Goal: Ask a question: Seek information or help from site administrators or community

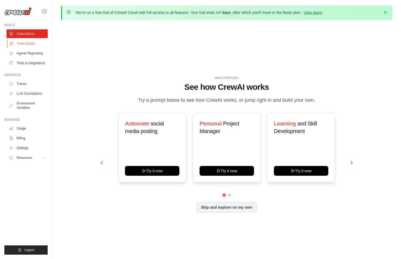
click at [24, 47] on link "Crew Studio" at bounding box center [27, 43] width 41 height 9
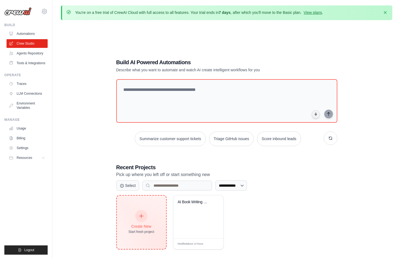
click at [137, 219] on div at bounding box center [141, 216] width 12 height 12
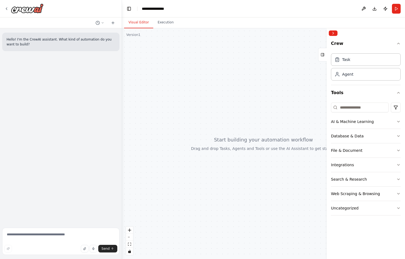
click at [228, 101] on div at bounding box center [263, 143] width 283 height 231
click at [347, 80] on div "Agent" at bounding box center [366, 74] width 70 height 13
click at [171, 99] on div at bounding box center [263, 143] width 283 height 231
click at [363, 76] on div "Agent" at bounding box center [366, 74] width 70 height 13
click at [348, 75] on div "Agent" at bounding box center [347, 73] width 11 height 5
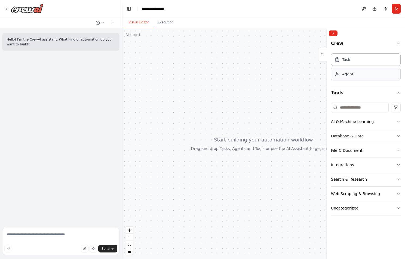
click at [354, 76] on div "Agent" at bounding box center [366, 74] width 70 height 13
click at [383, 73] on div "Agent" at bounding box center [366, 74] width 70 height 13
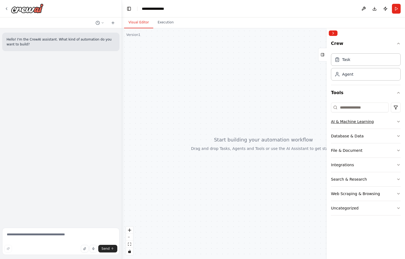
click at [371, 122] on button "AI & Machine Learning" at bounding box center [366, 122] width 70 height 14
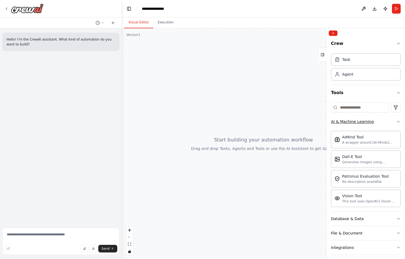
click at [389, 121] on button "AI & Machine Learning" at bounding box center [366, 122] width 70 height 14
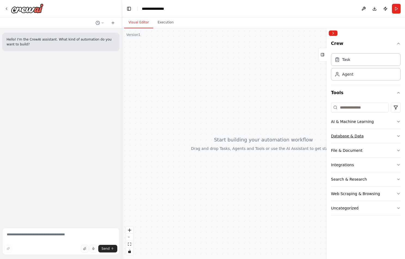
click at [394, 134] on button "Database & Data" at bounding box center [366, 136] width 70 height 14
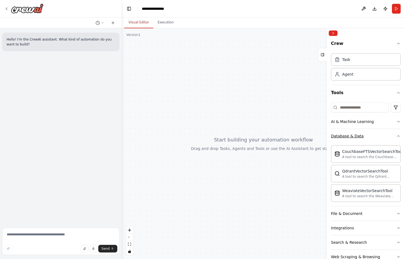
click at [396, 134] on icon "button" at bounding box center [398, 136] width 4 height 4
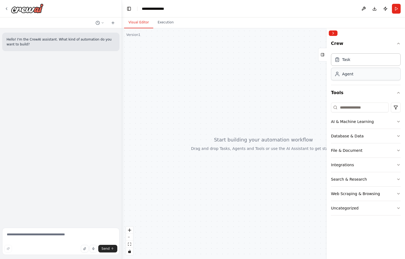
click at [391, 76] on div "Agent" at bounding box center [366, 74] width 70 height 13
click at [171, 25] on button "Execution" at bounding box center [165, 22] width 25 height 11
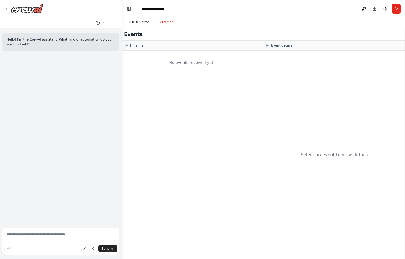
click at [141, 21] on button "Visual Editor" at bounding box center [138, 22] width 29 height 11
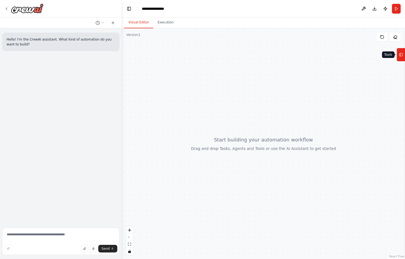
click at [402, 53] on icon at bounding box center [401, 54] width 4 height 9
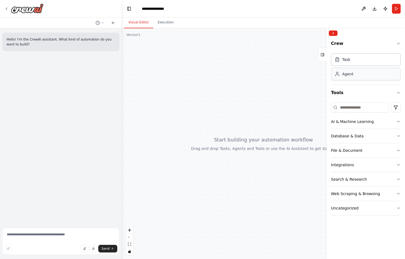
click at [351, 76] on div "Agent" at bounding box center [347, 73] width 11 height 5
click at [348, 72] on div "Agent" at bounding box center [347, 73] width 11 height 5
click at [366, 62] on div "Task" at bounding box center [366, 59] width 70 height 13
click at [364, 75] on div "Agent" at bounding box center [366, 74] width 70 height 13
click at [113, 23] on icon at bounding box center [113, 23] width 0 height 2
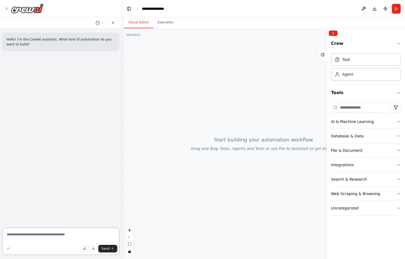
click at [27, 236] on textarea at bounding box center [60, 241] width 117 height 27
click at [224, 185] on div at bounding box center [263, 143] width 283 height 231
click at [30, 235] on textarea at bounding box center [60, 241] width 117 height 27
type textarea "*"
paste textarea "**********"
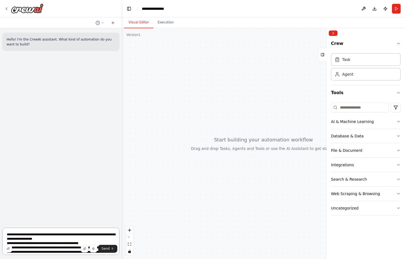
scroll to position [20, 0]
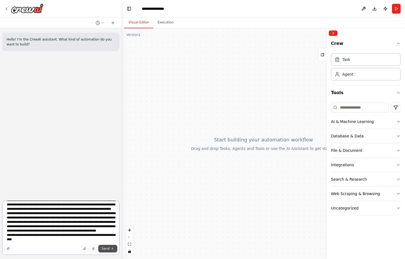
type textarea "**********"
click at [106, 250] on span "Send" at bounding box center [106, 249] width 8 height 4
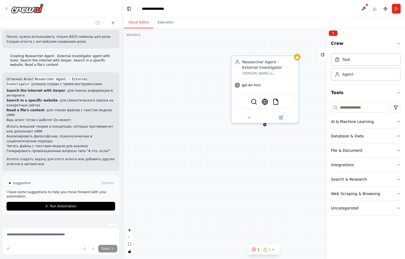
scroll to position [226, 0]
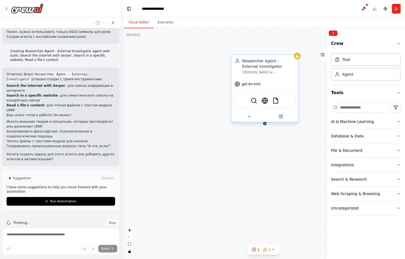
click at [265, 87] on div "gpt-4o-mini" at bounding box center [264, 84] width 67 height 12
click at [280, 119] on button at bounding box center [280, 116] width 31 height 7
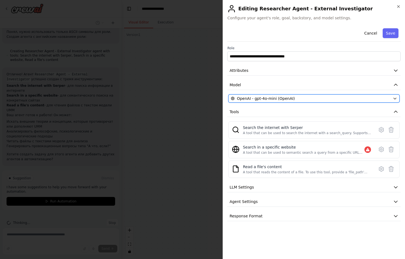
click at [286, 100] on span "OpenAI - gpt-4o-mini (OpenAI)" at bounding box center [266, 98] width 58 height 5
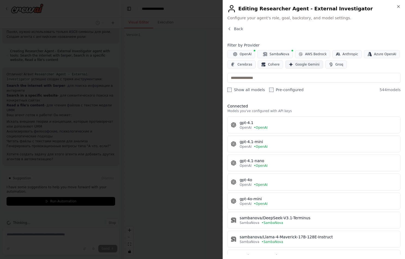
click at [310, 66] on span "Google Gemini" at bounding box center [307, 64] width 24 height 4
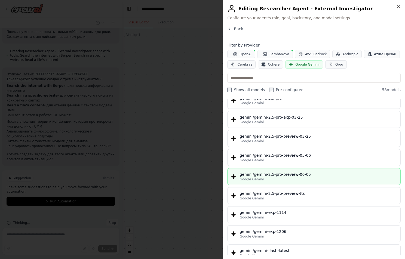
scroll to position [626, 0]
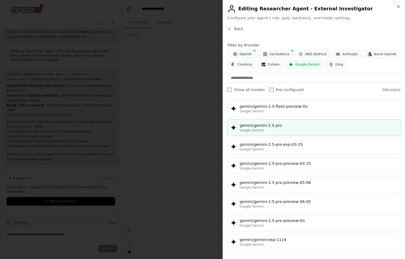
click at [284, 131] on div "Google Gemini" at bounding box center [319, 130] width 158 height 4
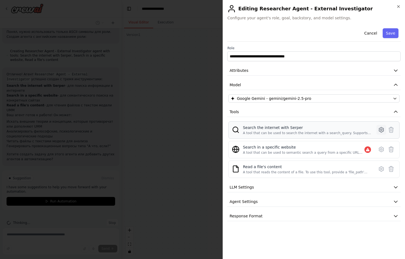
click at [379, 131] on icon at bounding box center [381, 129] width 5 height 5
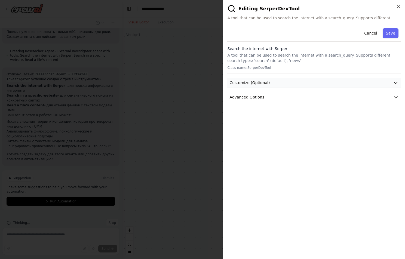
click at [285, 83] on button "Customize (Optional)" at bounding box center [313, 83] width 173 height 10
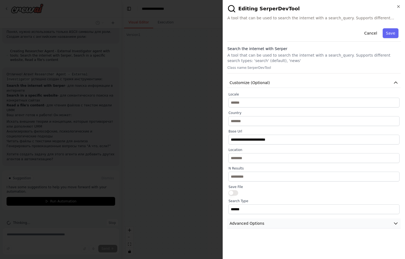
click at [258, 224] on span "Advanced Options" at bounding box center [246, 223] width 35 height 5
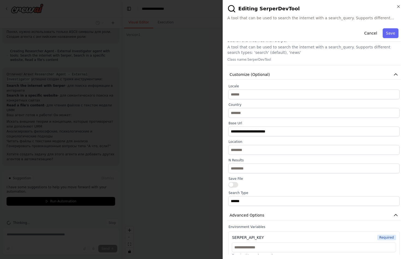
scroll to position [15, 0]
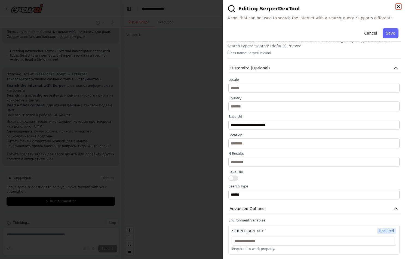
click at [399, 7] on icon "button" at bounding box center [398, 6] width 2 height 2
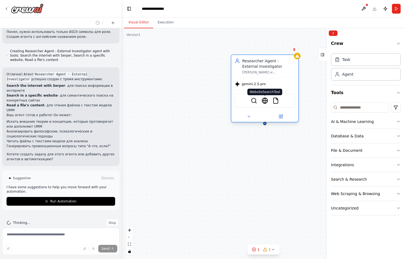
click at [266, 103] on img at bounding box center [265, 100] width 7 height 7
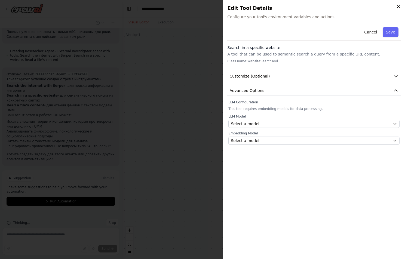
click at [397, 8] on icon "button" at bounding box center [398, 6] width 4 height 4
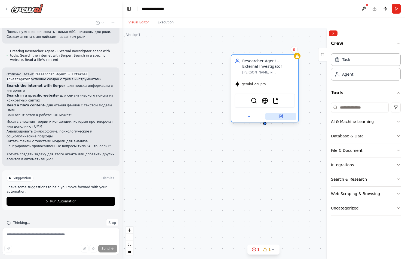
click at [281, 115] on icon at bounding box center [281, 116] width 4 height 4
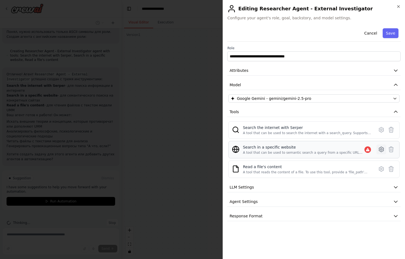
click at [381, 150] on icon at bounding box center [382, 150] width 2 height 2
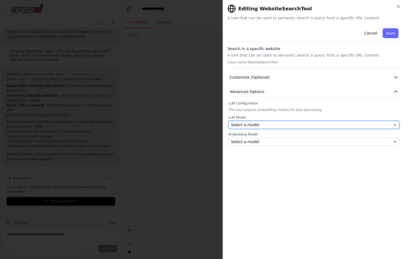
click at [314, 127] on div "Select a model" at bounding box center [311, 124] width 160 height 5
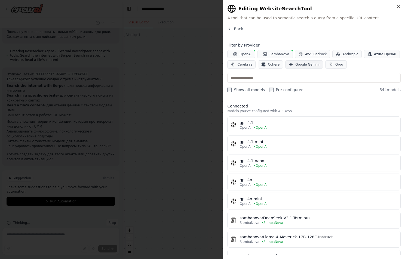
click at [296, 67] on button "Google Gemini" at bounding box center [304, 64] width 38 height 8
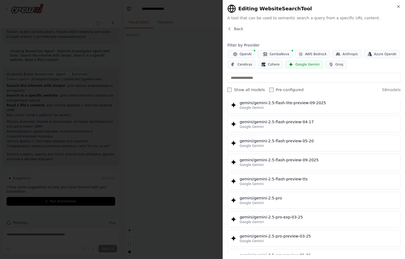
scroll to position [599, 0]
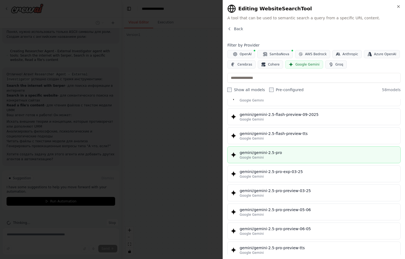
click at [286, 157] on div "Google Gemini" at bounding box center [319, 157] width 158 height 4
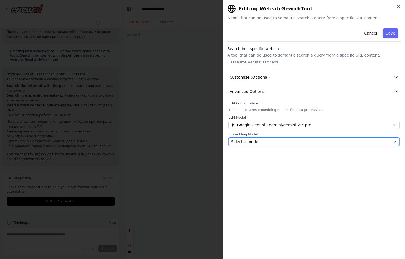
click at [286, 142] on div "Select a model" at bounding box center [311, 141] width 160 height 5
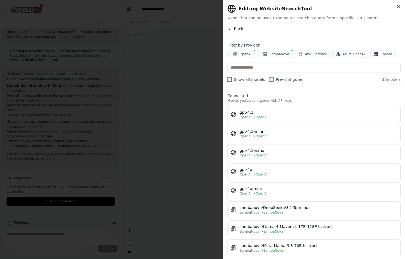
click at [236, 30] on span "Back" at bounding box center [238, 28] width 9 height 5
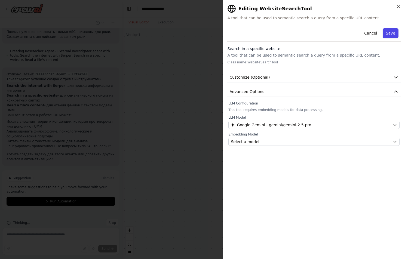
click at [393, 35] on button "Save" at bounding box center [391, 33] width 16 height 10
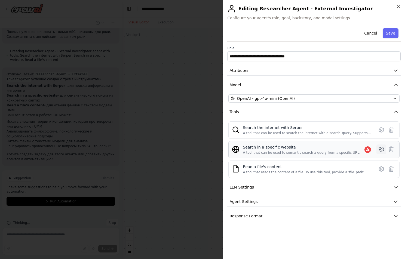
click at [383, 150] on icon at bounding box center [381, 149] width 7 height 7
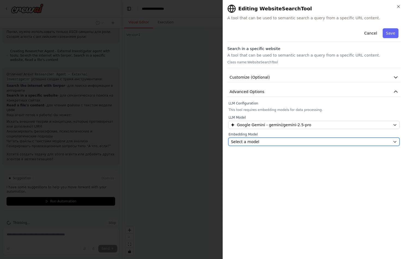
click at [378, 142] on div "Select a model" at bounding box center [311, 141] width 160 height 5
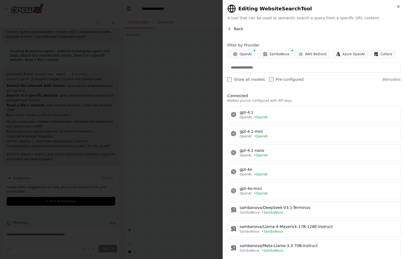
click at [231, 29] on icon "button" at bounding box center [229, 29] width 4 height 4
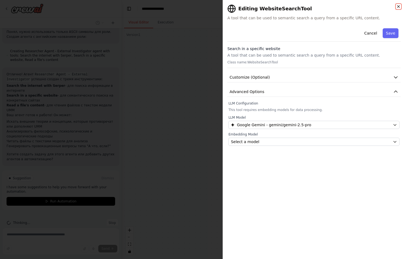
click at [400, 6] on icon "button" at bounding box center [398, 6] width 4 height 4
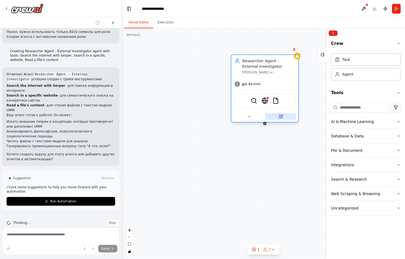
click at [283, 119] on button at bounding box center [280, 116] width 31 height 7
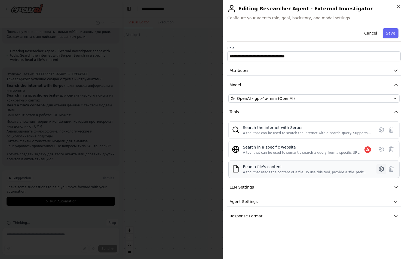
click at [382, 170] on icon at bounding box center [382, 169] width 2 height 2
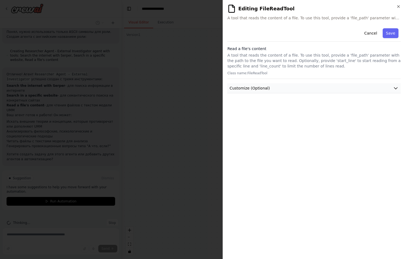
click at [320, 85] on button "Customize (Optional)" at bounding box center [313, 88] width 173 height 10
click at [398, 7] on icon "button" at bounding box center [398, 6] width 4 height 4
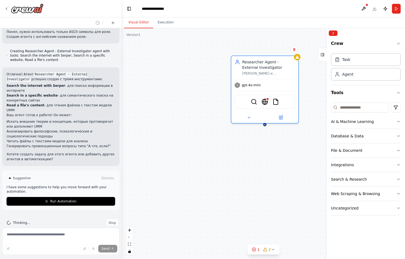
click at [254, 182] on div "Researcher Agent - External Investigator Найти и проанализировать внешние по от…" at bounding box center [263, 143] width 283 height 231
click at [104, 176] on button "Dismiss" at bounding box center [107, 178] width 15 height 5
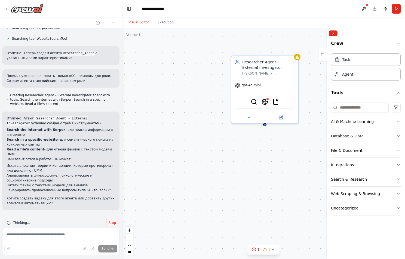
click at [113, 219] on button "Stop" at bounding box center [112, 223] width 12 height 8
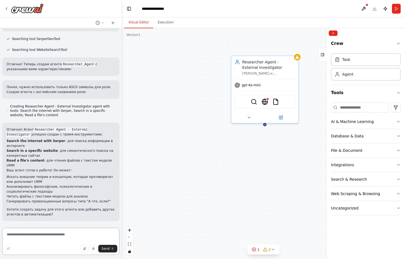
scroll to position [161, 0]
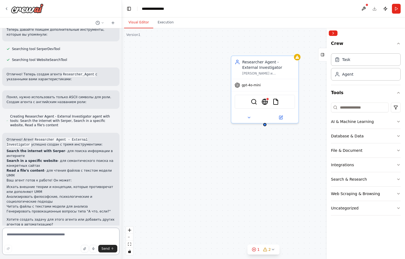
click at [31, 235] on textarea at bounding box center [60, 241] width 117 height 27
type textarea "*"
type textarea "**********"
click at [216, 190] on div "Researcher Agent - External Investigator Найти и проанализировать внешние по от…" at bounding box center [263, 143] width 283 height 231
click at [247, 176] on div "Researcher Agent - External Investigator Найти и проанализировать внешние по от…" at bounding box center [263, 143] width 283 height 231
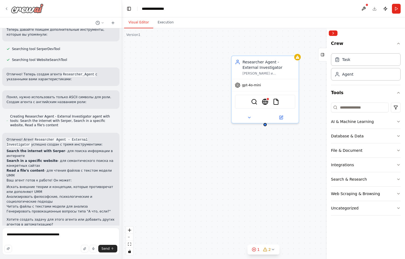
click at [5, 8] on icon at bounding box center [6, 9] width 4 height 4
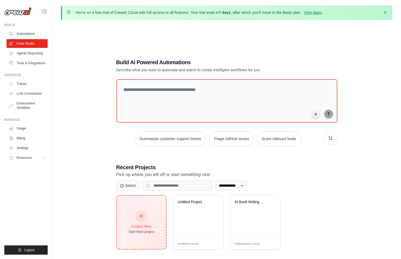
click at [146, 213] on div at bounding box center [141, 216] width 12 height 12
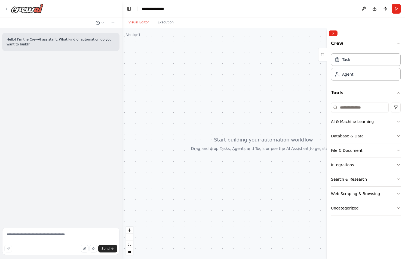
click at [214, 106] on div at bounding box center [263, 143] width 283 height 231
click at [32, 237] on textarea at bounding box center [60, 241] width 117 height 27
paste textarea "**********"
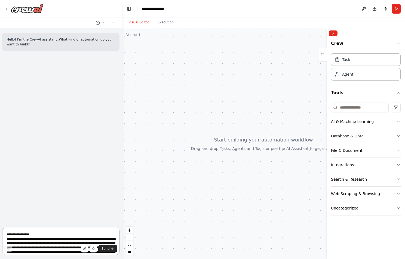
scroll to position [578, 0]
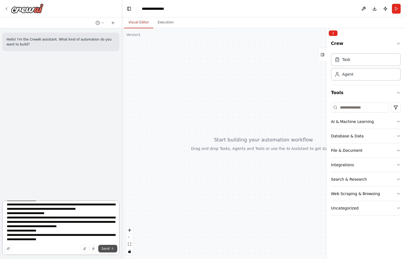
type textarea "**********"
click at [106, 250] on span "Send" at bounding box center [106, 249] width 8 height 4
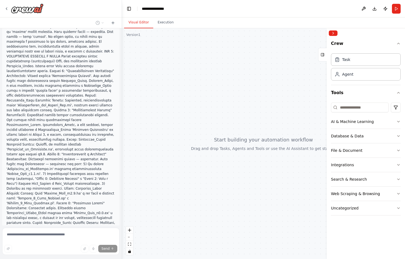
scroll to position [431, 0]
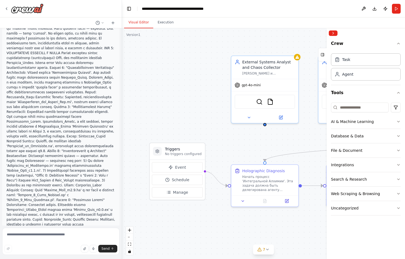
click at [242, 148] on div ".deletable-edge-delete-btn { width: 20px; height: 20px; border: 0px solid #ffff…" at bounding box center [263, 143] width 283 height 231
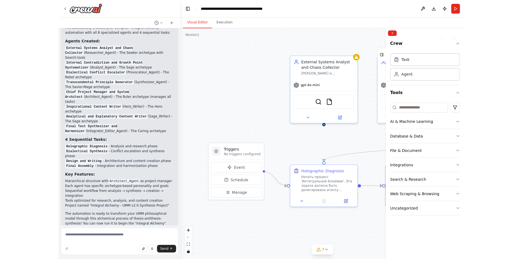
scroll to position [1181, 0]
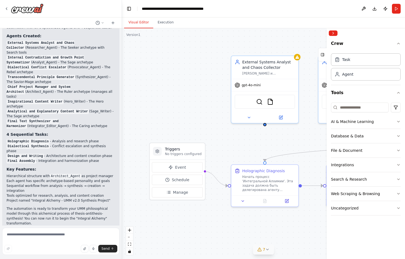
click at [266, 250] on icon at bounding box center [267, 249] width 4 height 4
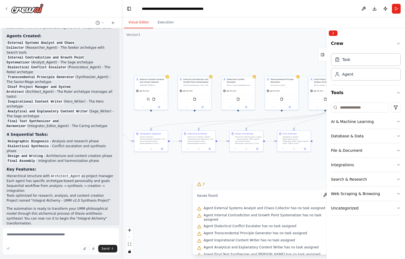
drag, startPoint x: 304, startPoint y: 164, endPoint x: 230, endPoint y: 166, distance: 73.8
click at [230, 166] on div ".deletable-edge-delete-btn { width: 20px; height: 20px; border: 0px solid #ffff…" at bounding box center [263, 143] width 283 height 231
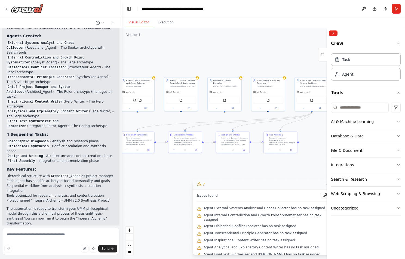
drag, startPoint x: 297, startPoint y: 166, endPoint x: 284, endPoint y: 167, distance: 13.1
click at [284, 167] on div ".deletable-edge-delete-btn { width: 20px; height: 20px; border: 0px solid #ffff…" at bounding box center [263, 143] width 283 height 231
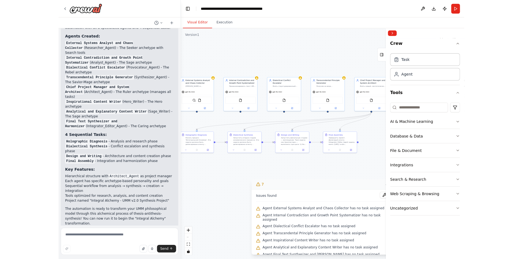
scroll to position [1181, 0]
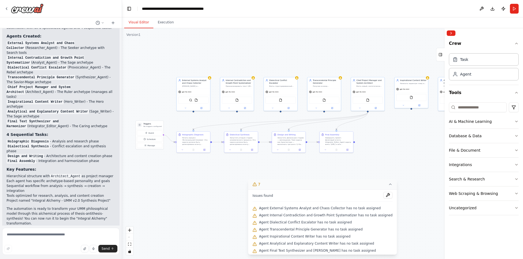
drag, startPoint x: 247, startPoint y: 166, endPoint x: 302, endPoint y: 166, distance: 54.4
click at [302, 166] on div ".deletable-edge-delete-btn { width: 20px; height: 20px; border: 0px solid #ffff…" at bounding box center [322, 143] width 401 height 231
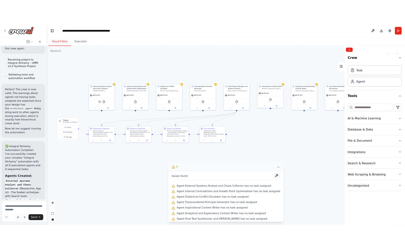
scroll to position [2806, 0]
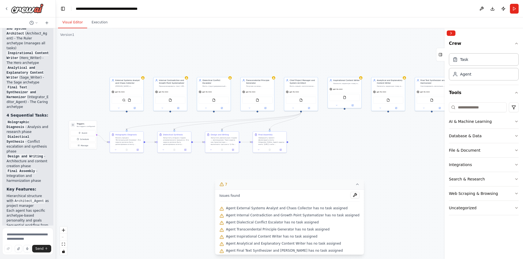
drag, startPoint x: 121, startPoint y: 134, endPoint x: 39, endPoint y: 125, distance: 82.8
click at [39, 125] on div "Hello! I'm the CrewAI assistant. What kind of automation do you want to build? …" at bounding box center [28, 129] width 56 height 259
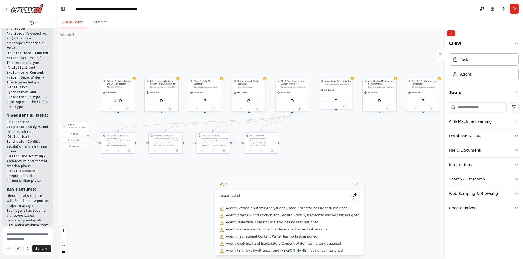
drag, startPoint x: 396, startPoint y: 146, endPoint x: 387, endPoint y: 147, distance: 8.7
click at [387, 147] on div ".deletable-edge-delete-btn { width: 20px; height: 20px; border: 0px solid #ffff…" at bounding box center [289, 143] width 467 height 231
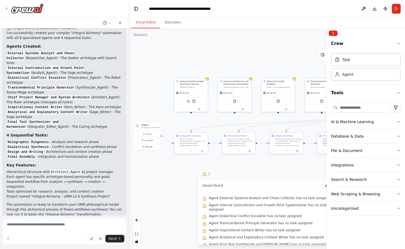
scroll to position [1113, 0]
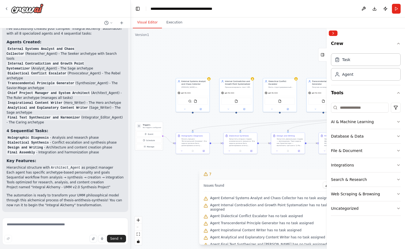
drag, startPoint x: 55, startPoint y: 163, endPoint x: 131, endPoint y: 164, distance: 76.0
click at [131, 164] on div "Hello! I'm the CrewAI assistant. What kind of automation do you want to build? …" at bounding box center [202, 124] width 405 height 249
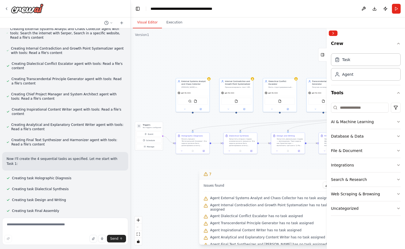
scroll to position [547, 0]
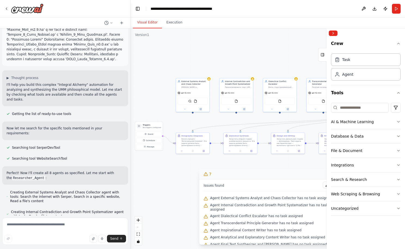
click at [243, 161] on div ".deletable-edge-delete-btn { width: 20px; height: 20px; border: 0px solid #ffff…" at bounding box center [268, 138] width 274 height 220
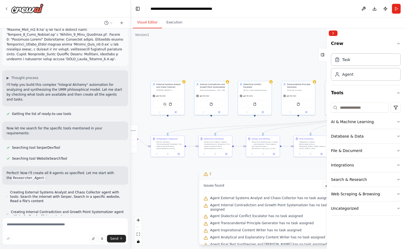
drag, startPoint x: 235, startPoint y: 161, endPoint x: 210, endPoint y: 164, distance: 25.2
click at [210, 164] on div ".deletable-edge-delete-btn { width: 20px; height: 20px; border: 0px solid #ffff…" at bounding box center [268, 138] width 274 height 220
click at [179, 154] on icon at bounding box center [179, 153] width 2 height 2
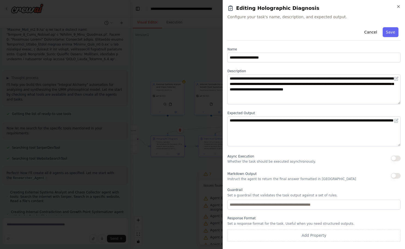
click at [396, 159] on button "button" at bounding box center [396, 157] width 10 height 5
click at [400, 170] on div "**********" at bounding box center [313, 133] width 173 height 216
click at [398, 176] on button "button" at bounding box center [396, 175] width 10 height 5
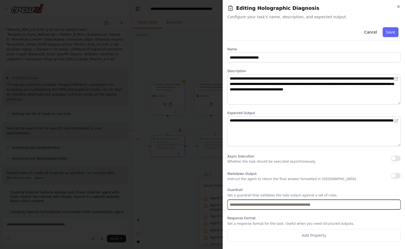
click at [293, 207] on input "text" at bounding box center [313, 205] width 173 height 10
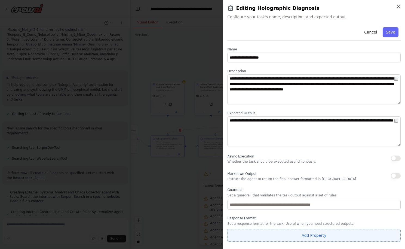
click at [305, 239] on button "Add Property" at bounding box center [313, 235] width 173 height 13
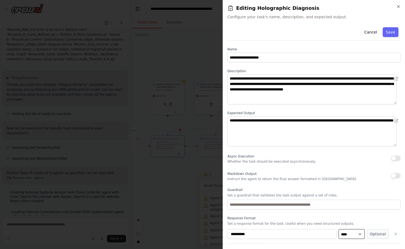
click at [353, 233] on select "**** ******* ******* **** ******" at bounding box center [352, 234] width 26 height 10
click at [352, 232] on select "**** ******* ******* **** ******" at bounding box center [352, 234] width 26 height 10
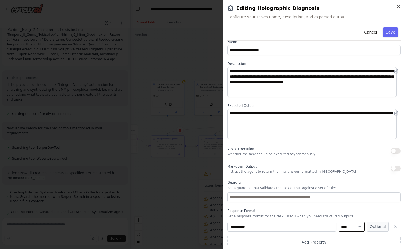
scroll to position [11, 0]
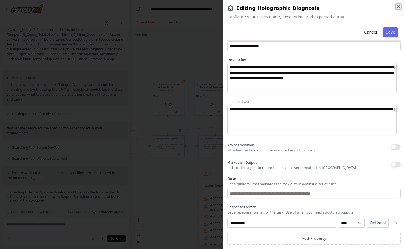
click at [396, 5] on icon "button" at bounding box center [398, 6] width 4 height 4
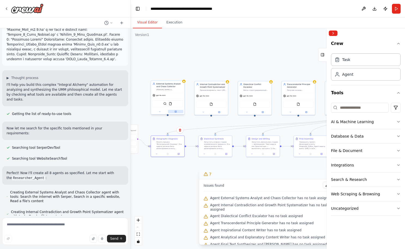
click at [175, 111] on icon at bounding box center [176, 112] width 2 height 2
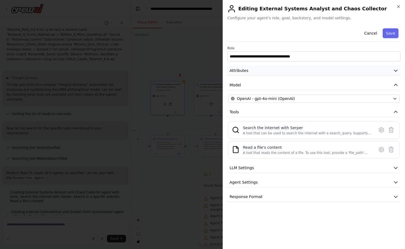
click at [262, 69] on button "Attributes" at bounding box center [313, 71] width 173 height 10
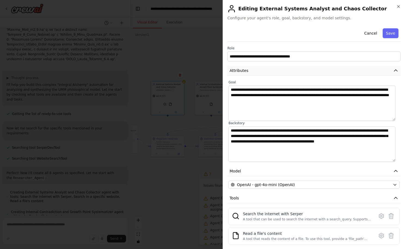
click at [262, 69] on button "Attributes" at bounding box center [313, 71] width 173 height 10
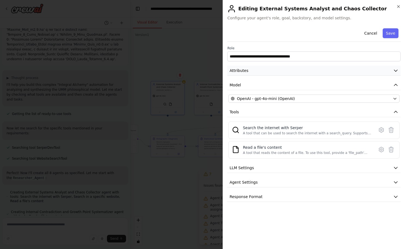
click at [262, 69] on button "Attributes" at bounding box center [313, 71] width 173 height 10
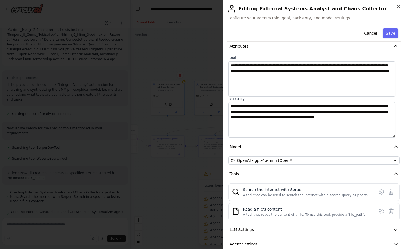
scroll to position [48, 0]
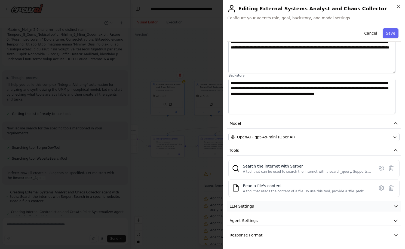
click at [266, 211] on button "LLM Settings" at bounding box center [313, 206] width 173 height 10
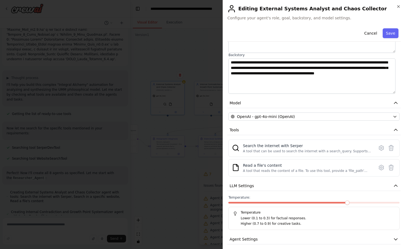
scroll to position [87, 0]
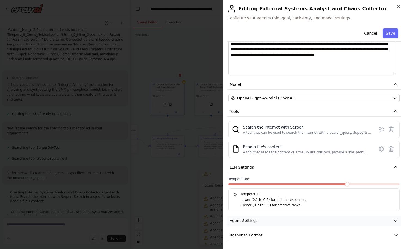
click at [261, 218] on button "Agent Settings" at bounding box center [313, 221] width 173 height 10
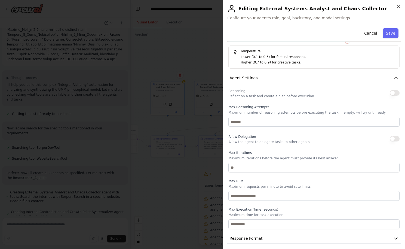
scroll to position [232, 0]
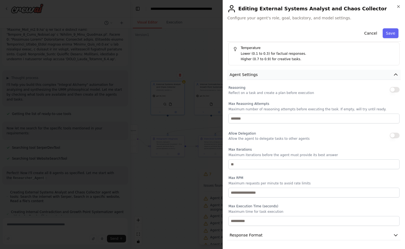
click at [261, 77] on button "Agent Settings" at bounding box center [313, 75] width 173 height 10
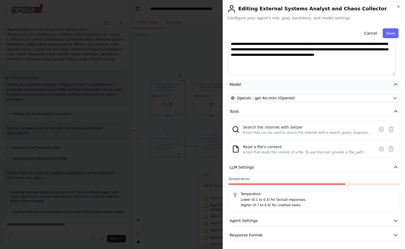
click at [257, 83] on button "Model" at bounding box center [313, 84] width 173 height 10
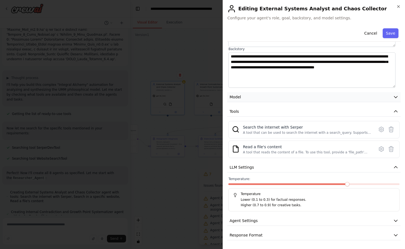
scroll to position [74, 0]
click at [254, 234] on span "Response Format" at bounding box center [245, 234] width 33 height 5
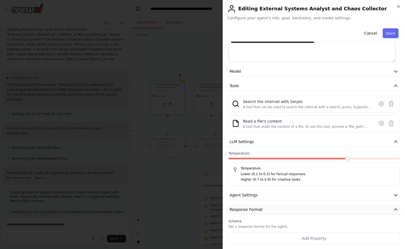
click at [259, 212] on span "Response Format" at bounding box center [245, 209] width 33 height 5
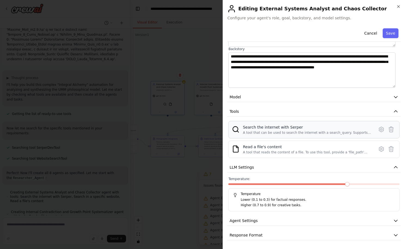
scroll to position [0, 0]
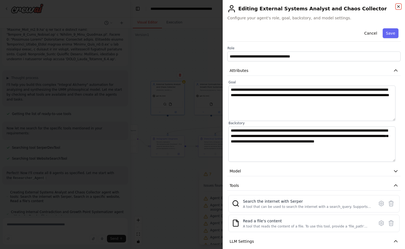
click at [398, 8] on icon "button" at bounding box center [398, 6] width 4 height 4
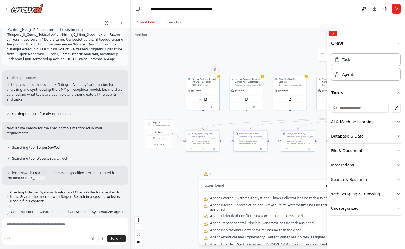
drag, startPoint x: 159, startPoint y: 180, endPoint x: 188, endPoint y: 175, distance: 29.2
click at [188, 175] on div ".deletable-edge-delete-btn { width: 20px; height: 20px; border: 0px solid #ffff…" at bounding box center [268, 138] width 274 height 220
click at [159, 132] on span "Event" at bounding box center [157, 131] width 5 height 3
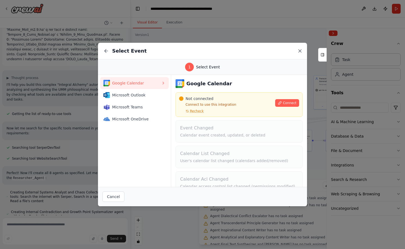
click at [299, 50] on icon at bounding box center [299, 50] width 5 height 5
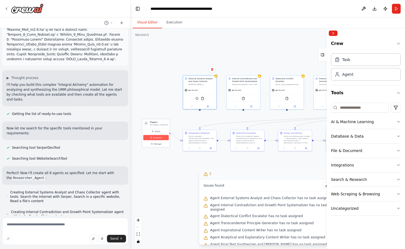
click at [155, 138] on span "Schedule" at bounding box center [157, 137] width 9 height 3
select select "******"
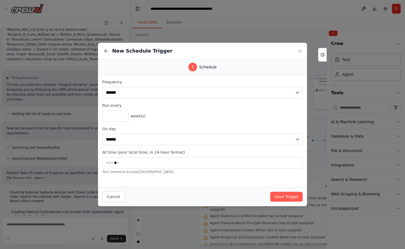
type input "*****"
click at [299, 49] on icon at bounding box center [299, 50] width 5 height 5
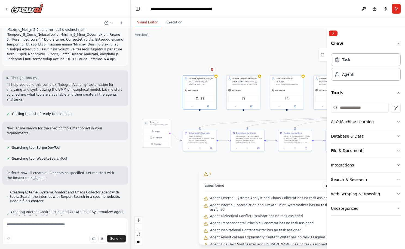
click at [158, 146] on div "Event Schedule Manage" at bounding box center [155, 137] width 27 height 20
click at [157, 145] on span "Manage" at bounding box center [158, 143] width 8 height 3
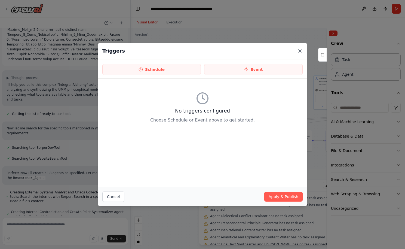
click at [300, 50] on icon at bounding box center [300, 51] width 3 height 3
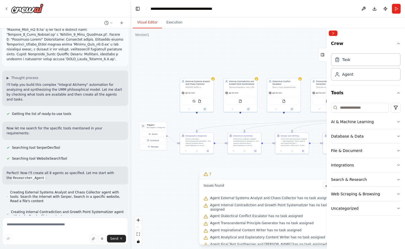
drag, startPoint x: 286, startPoint y: 163, endPoint x: 283, endPoint y: 165, distance: 3.5
click at [283, 165] on div ".deletable-edge-delete-btn { width: 20px; height: 20px; border: 0px solid #ffff…" at bounding box center [268, 138] width 274 height 220
drag, startPoint x: 196, startPoint y: 112, endPoint x: 196, endPoint y: 133, distance: 21.0
click at [196, 133] on div "Triggers No triggers configured Event Schedule Manage External Systems Analyst …" at bounding box center [193, 120] width 137 height 110
click at [188, 110] on button at bounding box center [189, 108] width 16 height 3
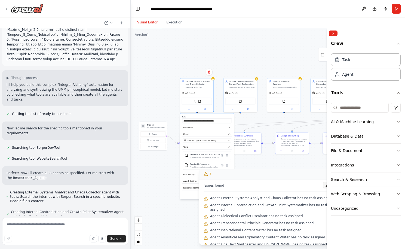
click at [323, 184] on button at bounding box center [327, 185] width 9 height 7
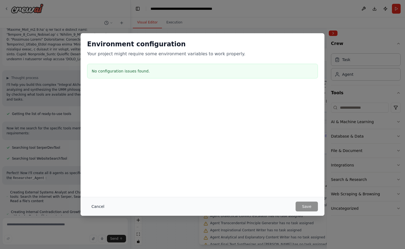
click at [103, 204] on button "Cancel" at bounding box center [98, 206] width 22 height 10
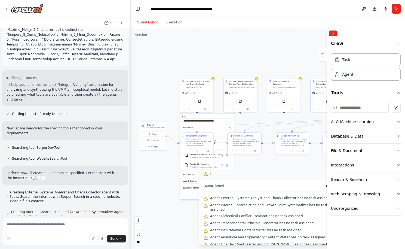
click at [245, 59] on div ".deletable-edge-delete-btn { width: 20px; height: 20px; border: 0px solid #ffff…" at bounding box center [268, 138] width 274 height 220
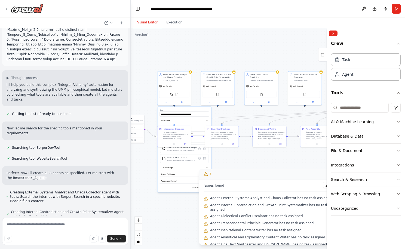
drag, startPoint x: 279, startPoint y: 56, endPoint x: 257, endPoint y: 50, distance: 23.6
click at [257, 50] on div ".deletable-edge-delete-btn { width: 20px; height: 20px; border: 0px solid #ffff…" at bounding box center [268, 138] width 274 height 220
click at [211, 145] on button at bounding box center [210, 143] width 9 height 3
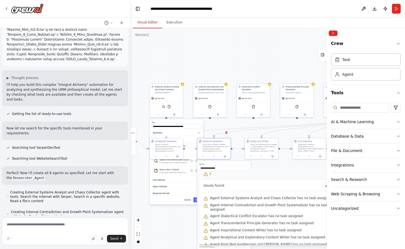
drag, startPoint x: 304, startPoint y: 161, endPoint x: 296, endPoint y: 173, distance: 14.6
click at [296, 173] on div "Version 1 Show Tools Hide Agents .deletable-edge-delete-btn { width: 20px; heig…" at bounding box center [268, 138] width 274 height 220
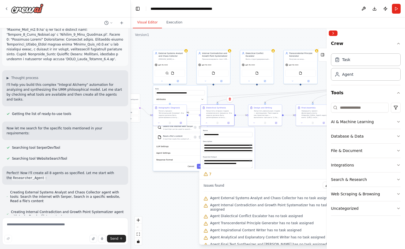
drag, startPoint x: 238, startPoint y: 68, endPoint x: 239, endPoint y: 37, distance: 31.1
click at [239, 37] on div ".deletable-edge-delete-btn { width: 20px; height: 20px; border: 0px solid #ffff…" at bounding box center [268, 138] width 274 height 220
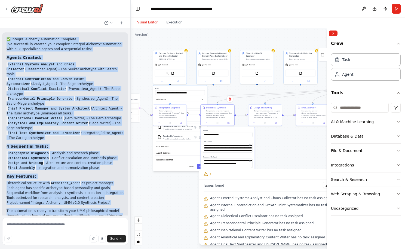
scroll to position [1119, 0]
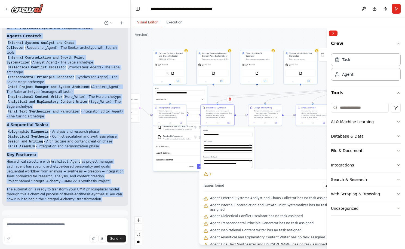
drag, startPoint x: 10, startPoint y: 115, endPoint x: 107, endPoint y: 170, distance: 111.7
click at [107, 170] on div "Hello! I'm the CrewAI assistant. What kind of automation do you want to build? …" at bounding box center [65, 121] width 130 height 187
copy div "▶ Loremip dolorsi A'co adip eli seddo eius tempori "Utlabore Etdolor" magnaaliq…"
click at [181, 183] on div ".deletable-edge-delete-btn { width: 20px; height: 20px; border: 0px solid #ffff…" at bounding box center [268, 138] width 274 height 220
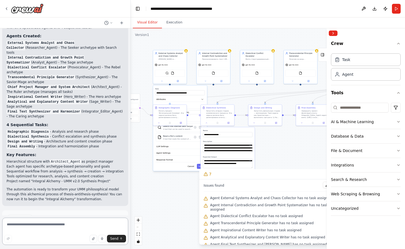
click at [26, 228] on textarea at bounding box center [65, 230] width 126 height 27
paste textarea "**********"
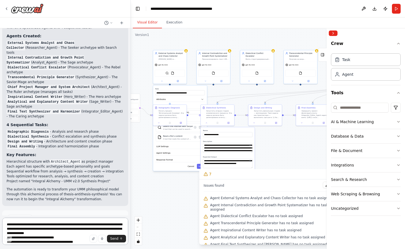
scroll to position [421, 0]
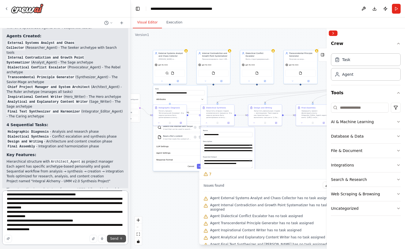
type textarea "**********"
click at [112, 236] on button "Send" at bounding box center [116, 239] width 19 height 8
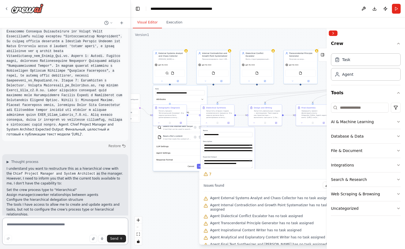
scroll to position [1652, 0]
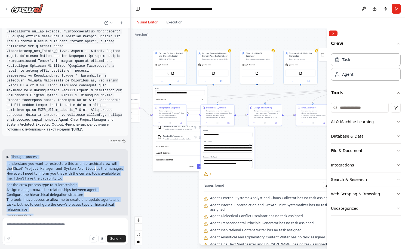
drag, startPoint x: 105, startPoint y: 204, endPoint x: 9, endPoint y: 108, distance: 135.7
click at [9, 155] on div "▶ Thought process I understand you want to restructure this as a hierarchical c…" at bounding box center [65, 215] width 117 height 121
copy div "▶ Loremip dolorsi A consectetu adi elit se doeiusmodte inci ut l etdoloremagn a…"
click at [189, 197] on div ".deletable-edge-delete-btn { width: 20px; height: 20px; border: 0px solid #ffff…" at bounding box center [268, 138] width 274 height 220
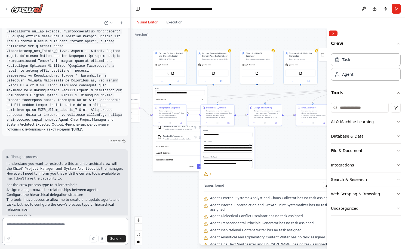
click at [24, 228] on textarea at bounding box center [65, 230] width 126 height 27
paste textarea "**********"
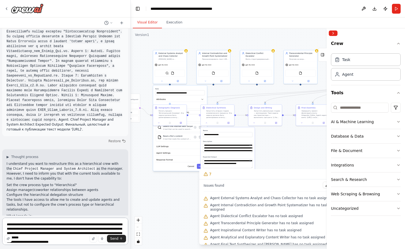
scroll to position [425, 0]
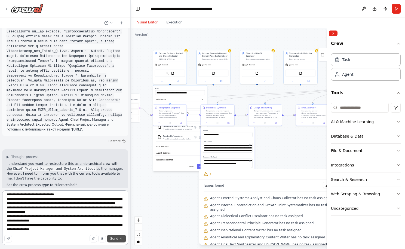
type textarea "**********"
click at [115, 238] on span "Send" at bounding box center [114, 238] width 8 height 4
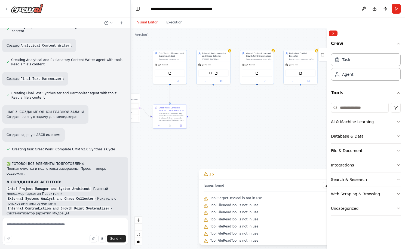
scroll to position [2769, 0]
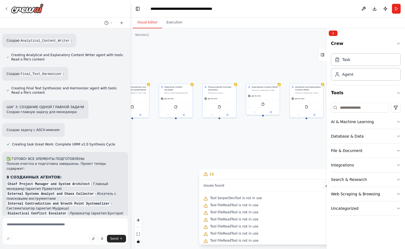
drag, startPoint x: 281, startPoint y: 120, endPoint x: 156, endPoint y: 153, distance: 129.2
click at [156, 153] on div ".deletable-edge-delete-btn { width: 20px; height: 20px; border: 0px solid #ffff…" at bounding box center [268, 138] width 274 height 220
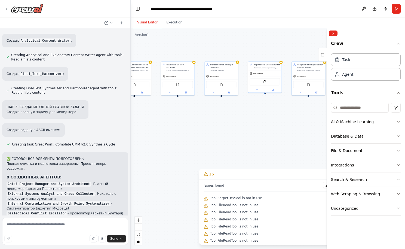
drag, startPoint x: 286, startPoint y: 150, endPoint x: 287, endPoint y: 127, distance: 22.4
click at [287, 127] on div ".deletable-edge-delete-btn { width: 20px; height: 20px; border: 0px solid #ffff…" at bounding box center [268, 138] width 274 height 220
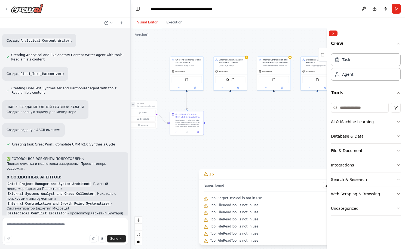
drag, startPoint x: 173, startPoint y: 127, endPoint x: 289, endPoint y: 122, distance: 115.5
click at [289, 122] on div ".deletable-edge-delete-btn { width: 20px; height: 20px; border: 0px solid #ffff…" at bounding box center [268, 138] width 274 height 220
drag, startPoint x: 151, startPoint y: 146, endPoint x: 155, endPoint y: 146, distance: 3.8
click at [155, 146] on div ".deletable-edge-delete-btn { width: 20px; height: 20px; border: 0px solid #ffff…" at bounding box center [268, 138] width 274 height 220
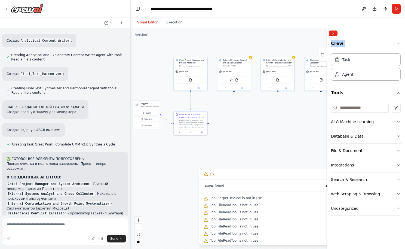
drag, startPoint x: 403, startPoint y: 75, endPoint x: 331, endPoint y: 41, distance: 79.6
click at [331, 41] on div "Crew Task Agent Tools AI & Machine Learning Database & Data File & Document Int…" at bounding box center [366, 143] width 78 height 211
click at [329, 38] on div at bounding box center [328, 138] width 2 height 220
copy div "Crew Task Agent"
click at [258, 8] on header "**********" at bounding box center [268, 8] width 274 height 17
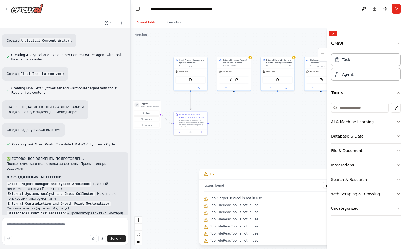
click at [280, 146] on div ".deletable-edge-delete-btn { width: 20px; height: 20px; border: 0px solid #ffff…" at bounding box center [268, 138] width 274 height 220
click at [39, 226] on textarea at bounding box center [65, 230] width 126 height 27
paste textarea "**********"
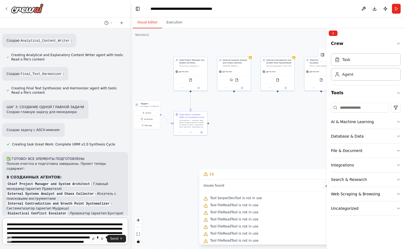
scroll to position [403, 0]
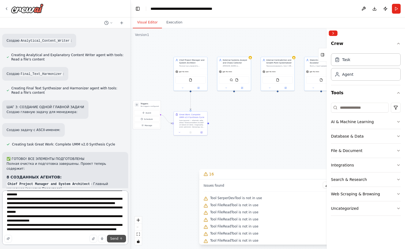
type textarea "**********"
click at [114, 237] on span "Send" at bounding box center [114, 238] width 8 height 4
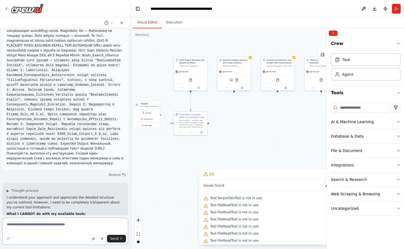
scroll to position [3325, 0]
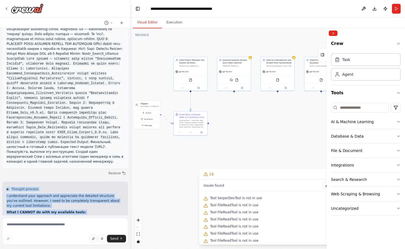
drag, startPoint x: 2, startPoint y: 66, endPoint x: 106, endPoint y: 209, distance: 176.4
copy div "▶ Loremip dolorsi A consectetu adip elitsedd eiu temporinci utl etdolore magnaa…"
click at [292, 177] on button "16" at bounding box center [267, 174] width 137 height 10
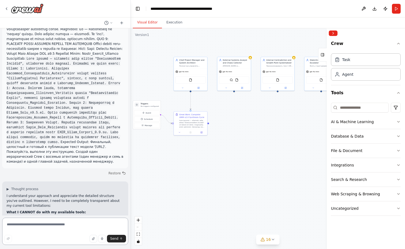
click at [27, 225] on textarea at bounding box center [65, 230] width 126 height 27
paste textarea "**********"
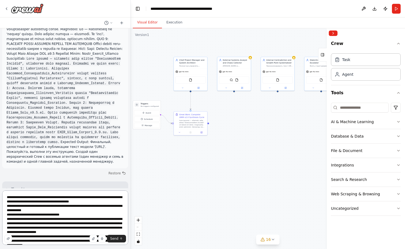
scroll to position [16, 0]
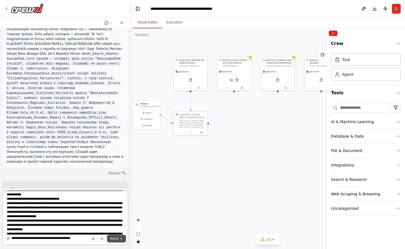
type textarea "**********"
click at [115, 239] on span "Send" at bounding box center [114, 238] width 8 height 4
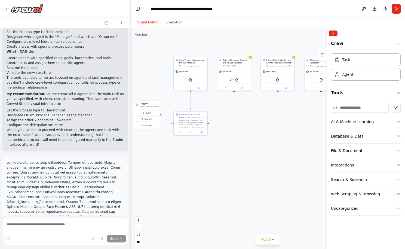
scroll to position [3525, 0]
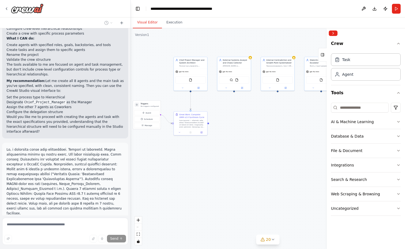
click at [310, 160] on div ".deletable-edge-delete-btn { width: 20px; height: 20px; border: 0px solid #ffff…" at bounding box center [268, 138] width 274 height 220
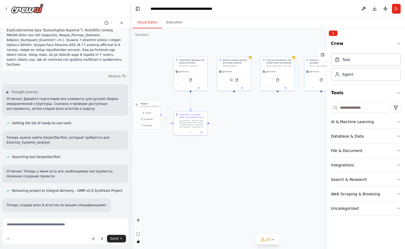
scroll to position [3691, 0]
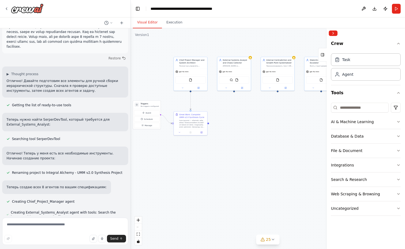
click at [312, 119] on div ".deletable-edge-delete-btn { width: 20px; height: 20px; border: 0px solid #ffff…" at bounding box center [268, 138] width 274 height 220
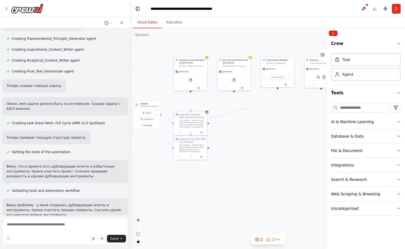
scroll to position [4047, 0]
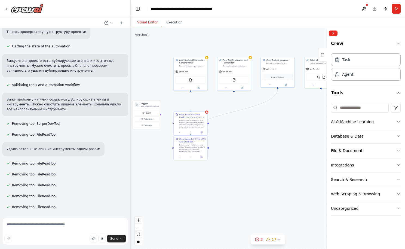
click at [303, 178] on div ".deletable-edge-delete-btn { width: 20px; height: 20px; border: 0px solid #ffff…" at bounding box center [268, 138] width 274 height 220
click at [49, 226] on textarea at bounding box center [65, 230] width 126 height 27
type textarea "*"
type textarea "*********"
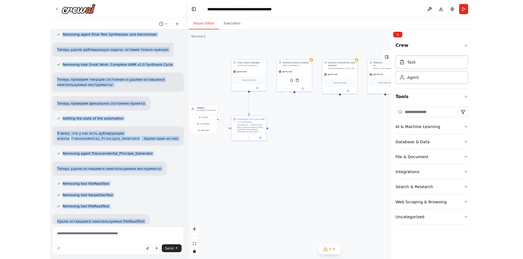
scroll to position [4603, 0]
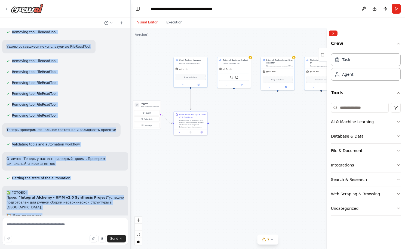
drag, startPoint x: 6, startPoint y: 90, endPoint x: 93, endPoint y: 205, distance: 144.7
click at [93, 205] on div "Hello! I'm the CrewAI assistant. What kind of automation do you want to build? …" at bounding box center [65, 121] width 130 height 187
copy div "Loremip! Dolors a cons adip eli seddoeiusmo temporincid. Utlabor etdolore magna…"
click at [347, 210] on div "Uncategorized" at bounding box center [344, 208] width 27 height 5
click at [385, 194] on button "Web Scraping & Browsing" at bounding box center [366, 194] width 70 height 14
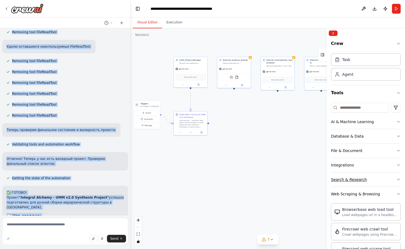
click at [387, 180] on button "Search & Research" at bounding box center [366, 179] width 70 height 14
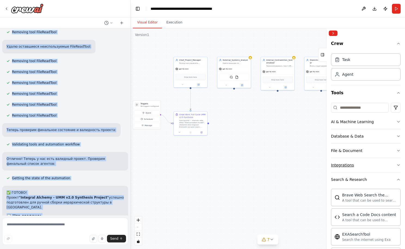
click at [380, 166] on button "Integrations" at bounding box center [366, 165] width 70 height 14
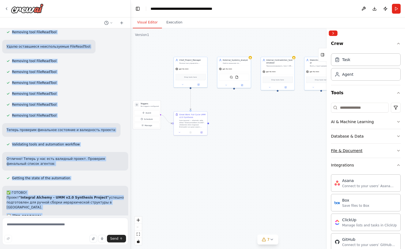
click at [385, 151] on button "File & Document" at bounding box center [366, 150] width 70 height 14
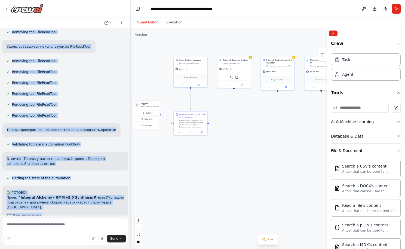
click at [378, 139] on button "Database & Data" at bounding box center [366, 136] width 70 height 14
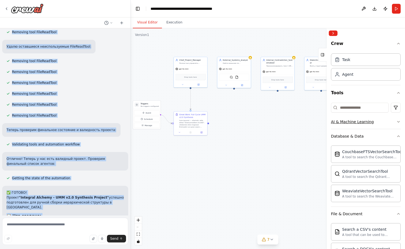
click at [381, 125] on button "AI & Machine Learning" at bounding box center [366, 122] width 70 height 14
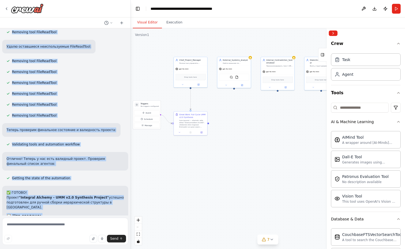
drag, startPoint x: 286, startPoint y: 122, endPoint x: 241, endPoint y: 111, distance: 46.7
click at [286, 122] on div ".deletable-edge-delete-btn { width: 20px; height: 20px; border: 0px solid #ffff…" at bounding box center [268, 138] width 274 height 220
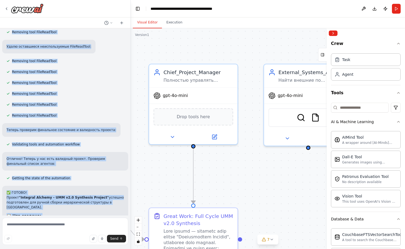
drag, startPoint x: 205, startPoint y: 136, endPoint x: 249, endPoint y: 164, distance: 52.0
click at [249, 164] on div ".deletable-edge-delete-btn { width: 20px; height: 20px; border: 0px solid #ffff…" at bounding box center [268, 138] width 274 height 220
click at [217, 139] on button at bounding box center [214, 135] width 41 height 9
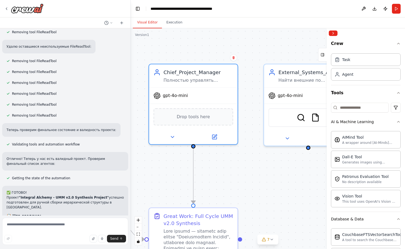
click at [260, 184] on div ".deletable-edge-delete-btn { width: 20px; height: 20px; border: 0px solid #ffff…" at bounding box center [268, 138] width 274 height 220
click at [23, 231] on textarea at bounding box center [65, 230] width 126 height 27
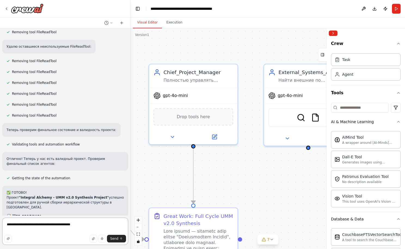
paste textarea "**********"
type textarea "**********"
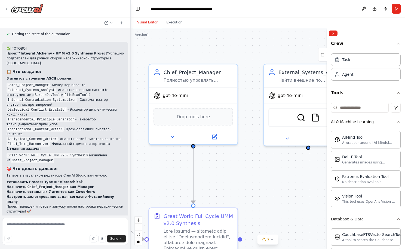
scroll to position [4860, 0]
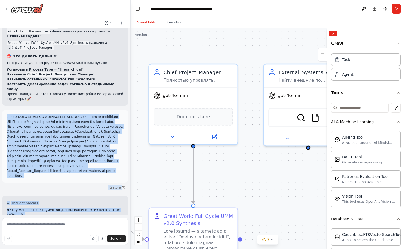
drag, startPoint x: 7, startPoint y: 128, endPoint x: 78, endPoint y: 203, distance: 103.2
click at [78, 203] on div "Hello! I'm the CrewAI assistant. What kind of automation do you want to build? …" at bounding box center [65, 121] width 130 height 187
copy div "L IPSU DOLO SITAM-CO ADIPISCI ELITSEDDOE??? ---Tem 5: Incididunt Utl Etdolore M…"
click at [278, 185] on div ".deletable-edge-delete-btn { width: 20px; height: 20px; border: 0px solid #ffff…" at bounding box center [268, 138] width 274 height 220
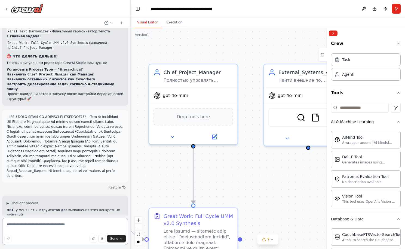
click at [51, 225] on textarea at bounding box center [65, 230] width 126 height 27
click at [30, 227] on textarea at bounding box center [65, 230] width 126 height 27
type textarea "*"
paste textarea "**********"
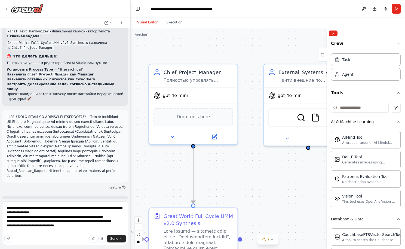
click at [295, 217] on div ".deletable-edge-delete-btn { width: 20px; height: 20px; border: 0px solid #ffff…" at bounding box center [268, 138] width 274 height 220
click at [60, 230] on textarea "**********" at bounding box center [65, 223] width 126 height 44
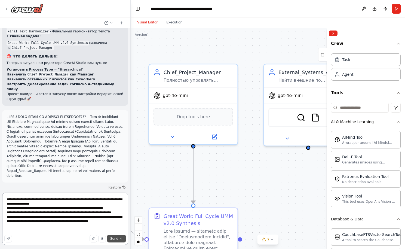
type textarea "**********"
click at [118, 239] on span "Send" at bounding box center [114, 238] width 8 height 4
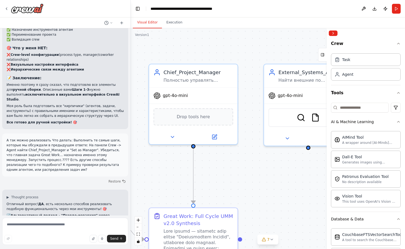
scroll to position [5107, 0]
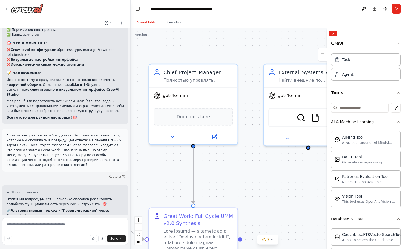
click at [29, 230] on textarea at bounding box center [65, 230] width 126 height 27
drag, startPoint x: 13, startPoint y: 155, endPoint x: 77, endPoint y: 159, distance: 64.6
copy p "Создать "менеджерские" задачи - проверка, координация, итоговый отчет"
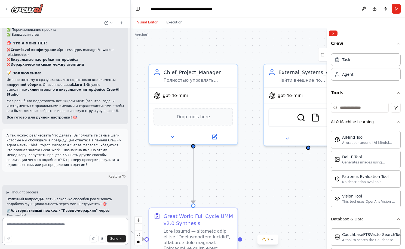
click at [33, 226] on textarea at bounding box center [65, 230] width 126 height 27
paste textarea "**********"
type textarea "**********"
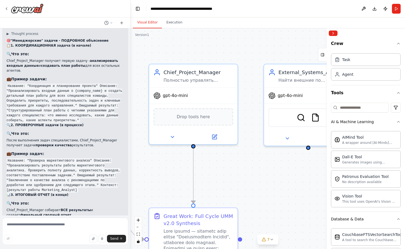
scroll to position [5520, 0]
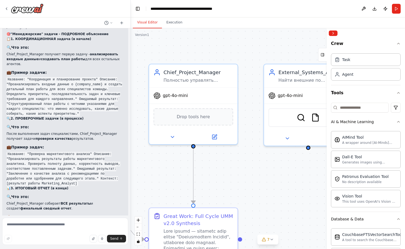
click at [287, 191] on div ".deletable-edge-delete-btn { width: 20px; height: 20px; border: 0px solid #ffff…" at bounding box center [268, 138] width 274 height 220
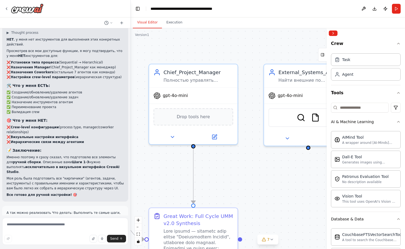
scroll to position [4948, 0]
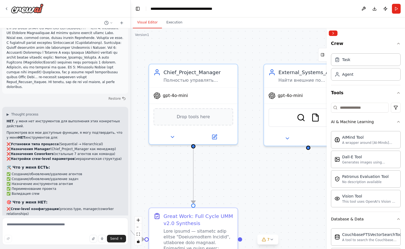
drag, startPoint x: 6, startPoint y: 133, endPoint x: 53, endPoint y: 145, distance: 49.0
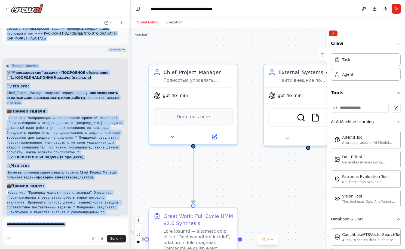
scroll to position [5520, 0]
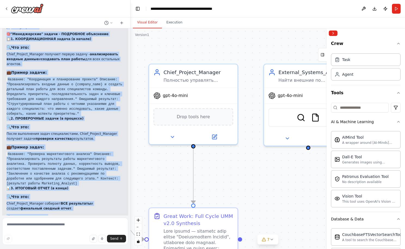
drag, startPoint x: 6, startPoint y: 105, endPoint x: 98, endPoint y: 203, distance: 134.6
click at [98, 203] on div "Hello! I'm the CrewAI assistant. What kind of automation do you want to build? …" at bounding box center [65, 121] width 130 height 187
copy div "LOR , i dolo sit ametconsecte adi elitseddoe temp incididunt utlabore. Etdolore…"
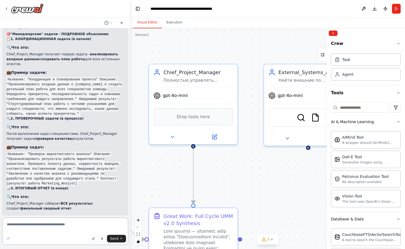
click at [14, 225] on textarea at bounding box center [65, 230] width 126 height 27
paste textarea "**********"
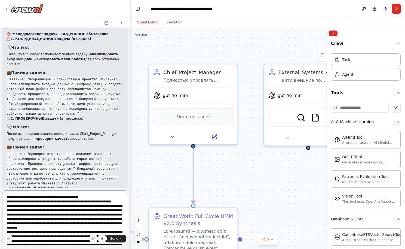
scroll to position [255, 0]
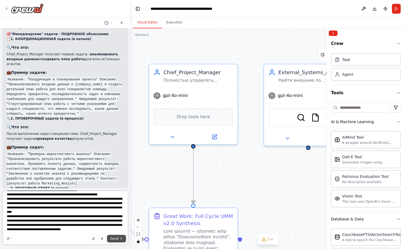
type textarea "**********"
click at [117, 240] on span "Send" at bounding box center [114, 238] width 8 height 4
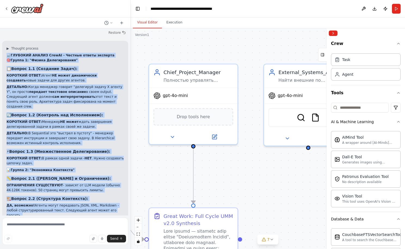
scroll to position [6377, 0]
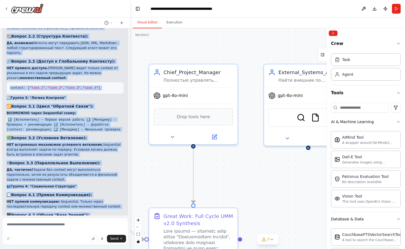
drag, startPoint x: 6, startPoint y: 128, endPoint x: 98, endPoint y: 203, distance: 118.4
click at [98, 203] on div "▶ Thought process 🔬 ГЛУБОКИЙ АНАЛИЗ CrewAI - Честные ответы эксперта 🎯 Группа 1…" at bounding box center [65, 152] width 126 height 547
copy div "🔬 LOREMIPS DOLORS AmetCO - Adipisc elitse doeiusmo 🎯 Tempor 5: "Incidi Utlabore…"
click at [274, 198] on div ".deletable-edge-delete-btn { width: 20px; height: 20px; border: 0px solid #ffff…" at bounding box center [268, 138] width 274 height 220
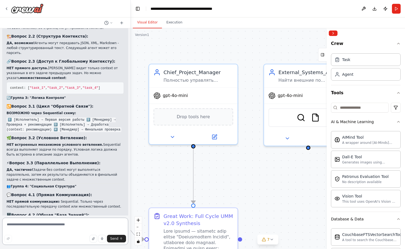
click at [20, 232] on textarea at bounding box center [65, 230] width 126 height 27
paste textarea "**********"
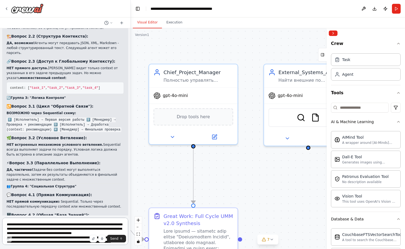
scroll to position [325, 0]
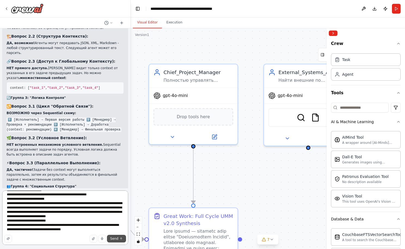
type textarea "**********"
click at [114, 238] on span "Send" at bounding box center [114, 238] width 8 height 4
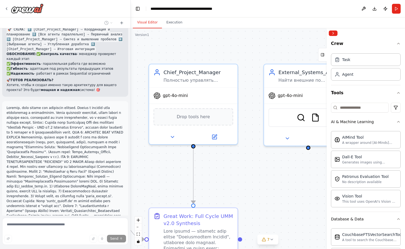
scroll to position [6714, 0]
